Goal: Communication & Community: Answer question/provide support

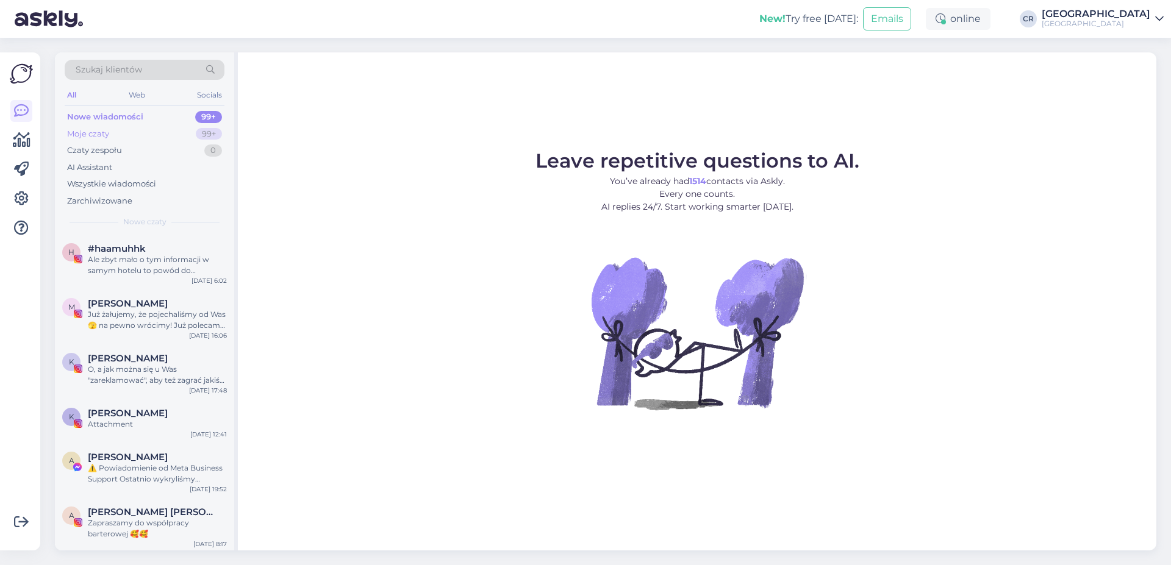
click at [155, 134] on div "Moje czaty 99+" at bounding box center [145, 134] width 160 height 17
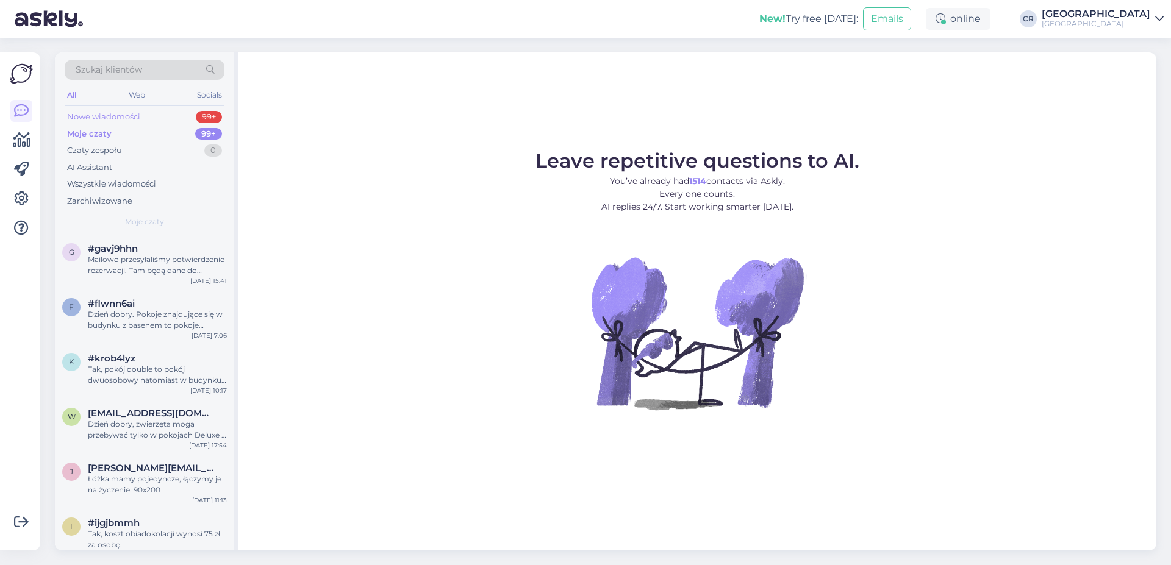
click at [164, 118] on div "Nowe wiadomości 99+" at bounding box center [145, 117] width 160 height 17
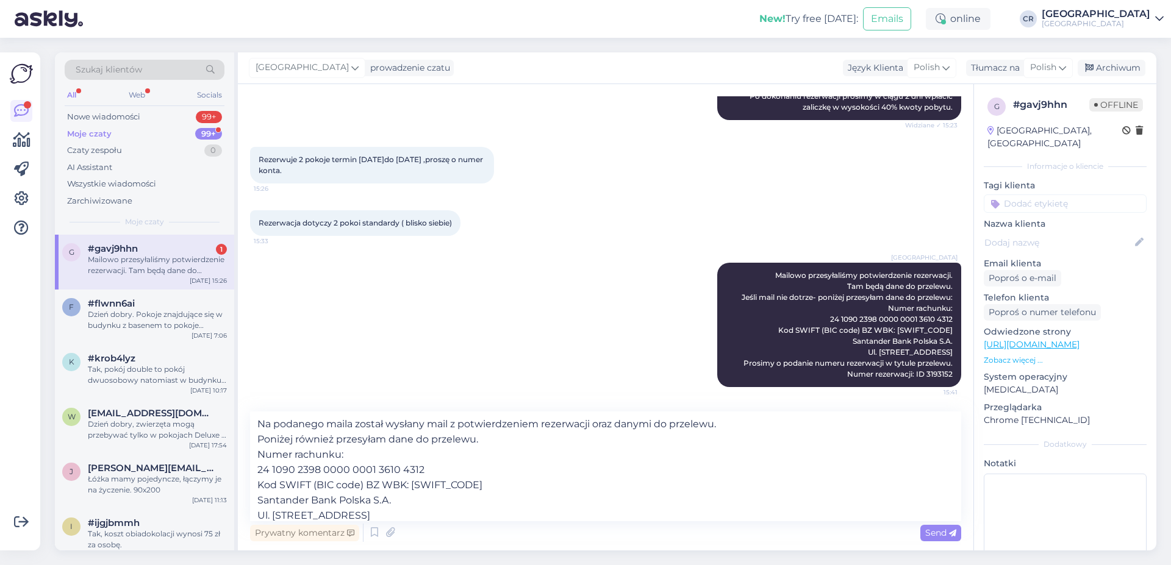
drag, startPoint x: 552, startPoint y: 510, endPoint x: 125, endPoint y: 394, distance: 442.4
click at [250, 412] on textarea "Na podanego maila został wysłany mail z potwierdzeniem rezerwacji oraz danymi d…" at bounding box center [605, 467] width 711 height 110
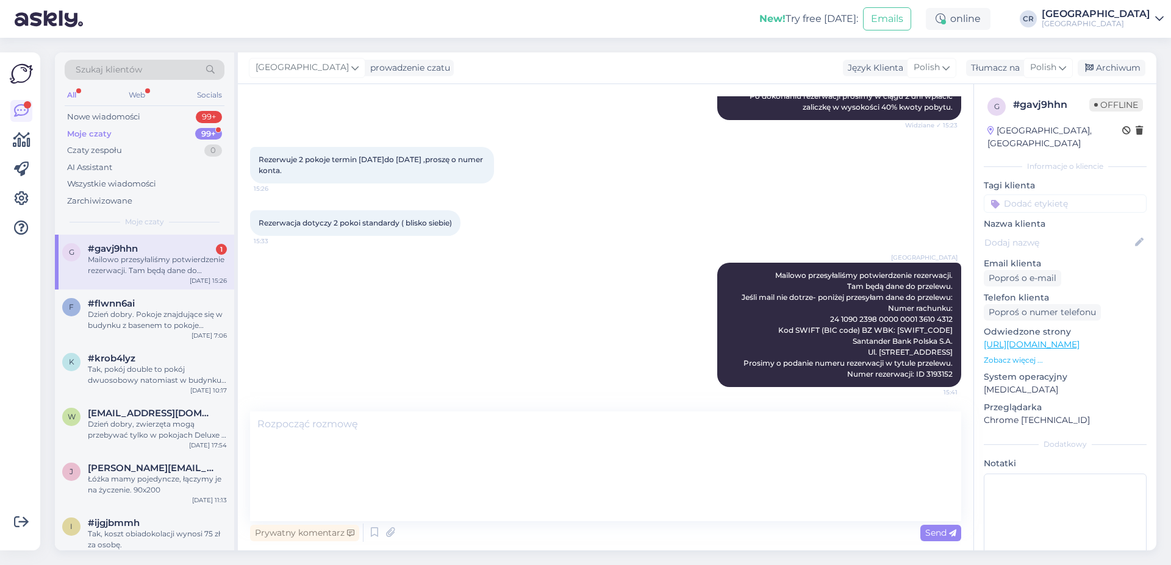
scroll to position [1501, 0]
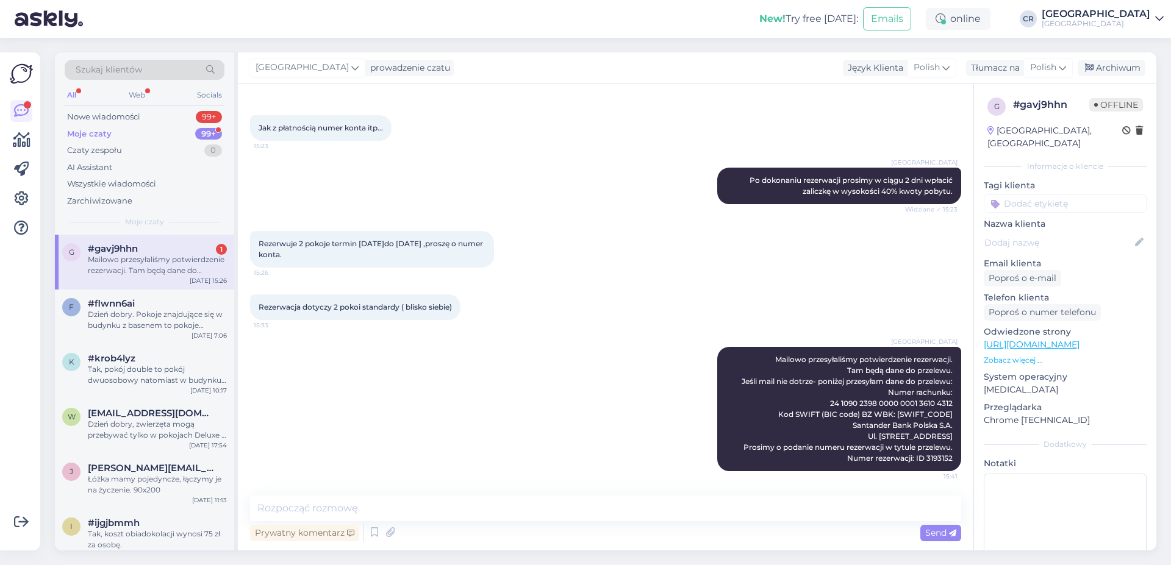
click at [392, 370] on div "Cottonina Hotel & Mineral SPA Resort Mailowo przesyłaliśmy potwierdzenie rezerw…" at bounding box center [605, 409] width 711 height 151
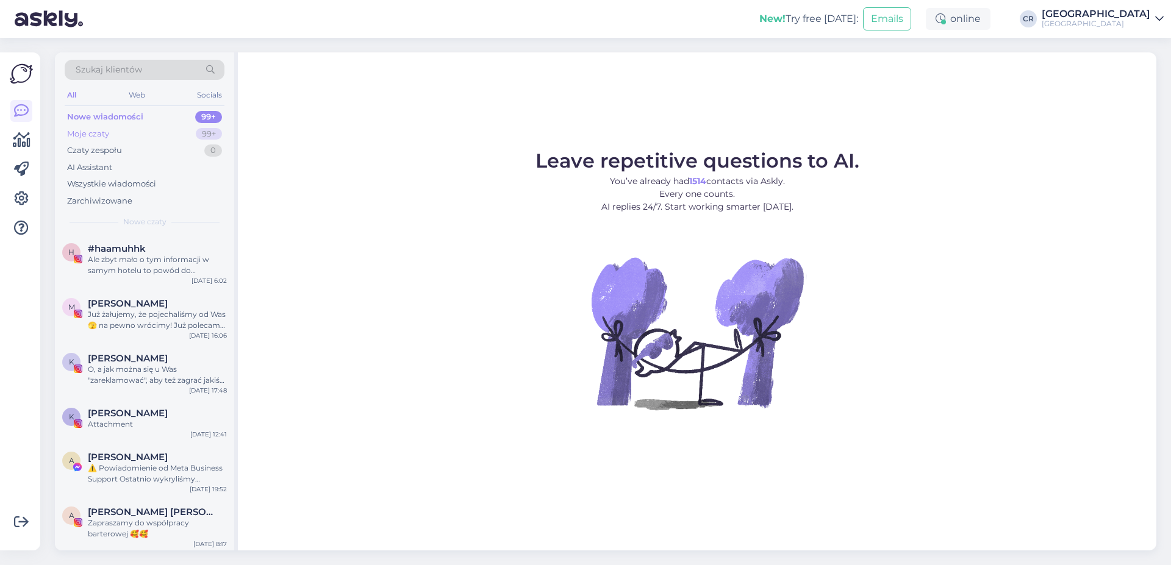
click at [134, 129] on div "Moje czaty 99+" at bounding box center [145, 134] width 160 height 17
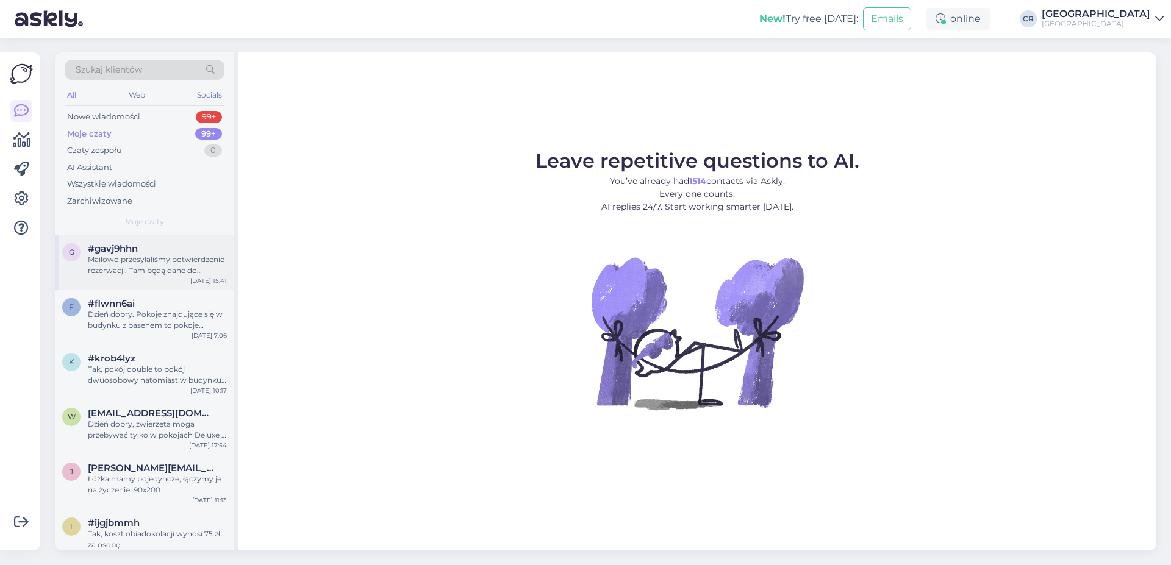
click at [155, 256] on div "Mailowo przesyłaliśmy potwierdzenie rezerwacji. Tam będą dane do przelewu. Jeśl…" at bounding box center [157, 265] width 139 height 22
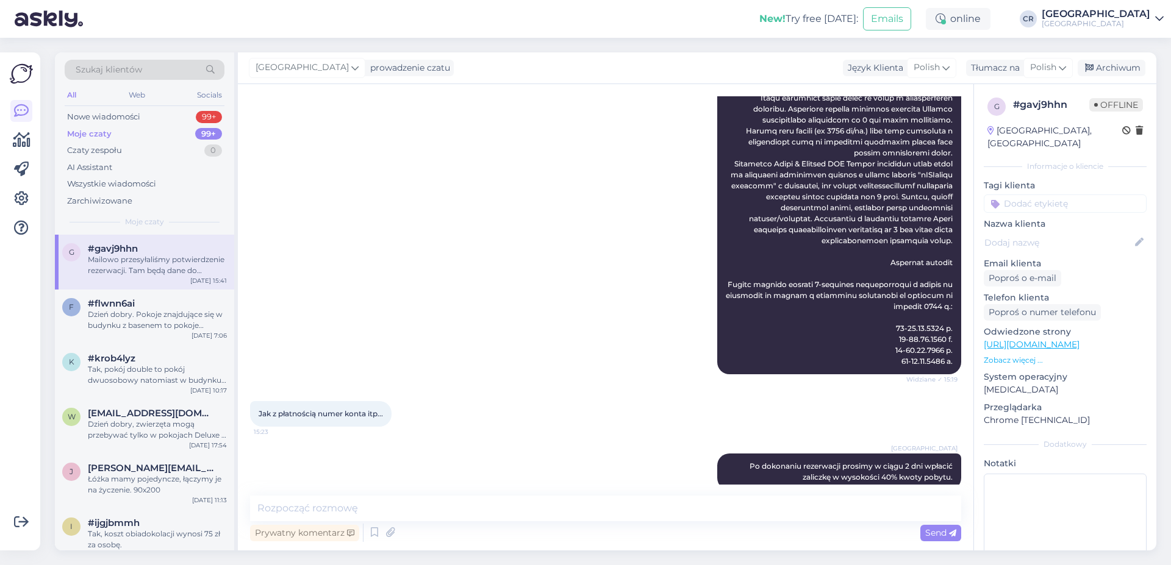
scroll to position [1501, 0]
